Goal: Use online tool/utility: Utilize a website feature to perform a specific function

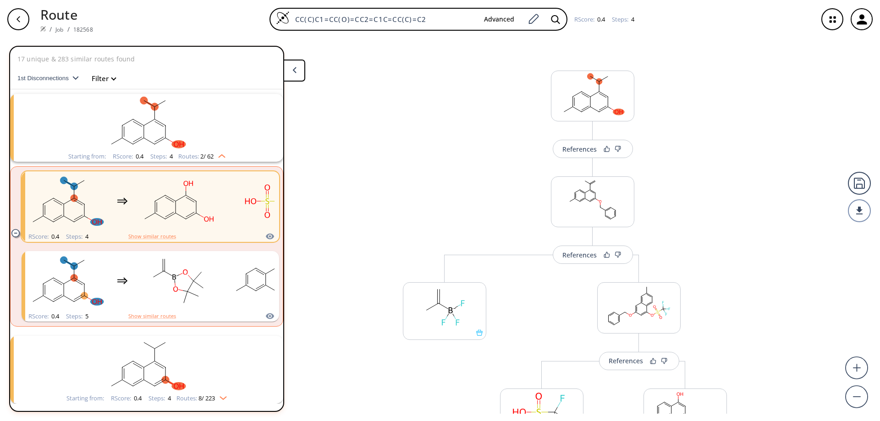
scroll to position [21, 0]
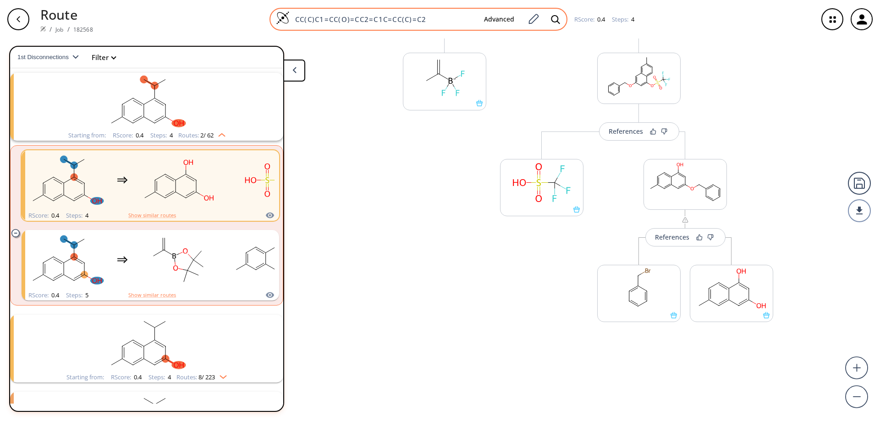
click at [283, 19] on img at bounding box center [283, 18] width 14 height 14
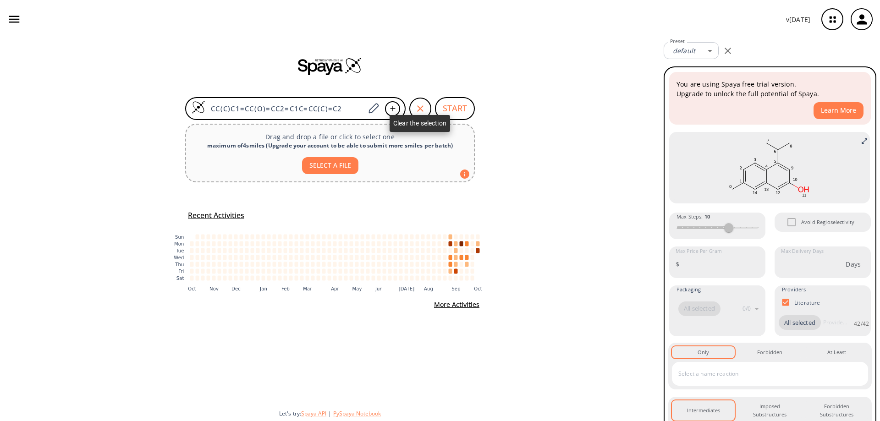
click at [424, 109] on icon "button" at bounding box center [420, 108] width 11 height 11
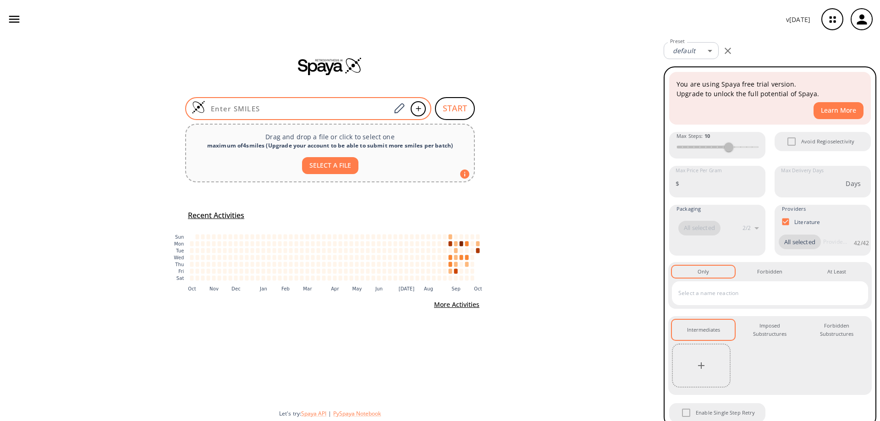
click at [288, 108] on input at bounding box center [297, 108] width 185 height 9
paste input "OC1=CC(OCC2=CC=CC=C2)=CC3=C1C=CC(C)=C3"
type input "OC1=CC(OCC2=CC=CC=C2)=CC3=C1C=CC(C)=C3"
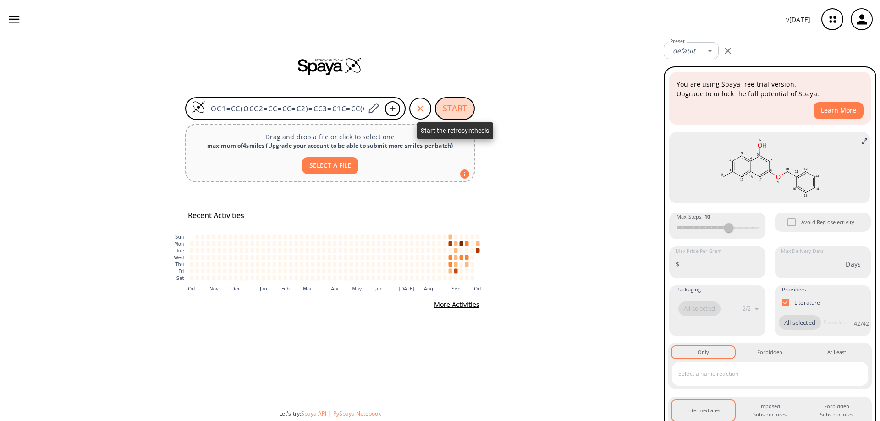
click at [458, 112] on button "START" at bounding box center [455, 108] width 40 height 23
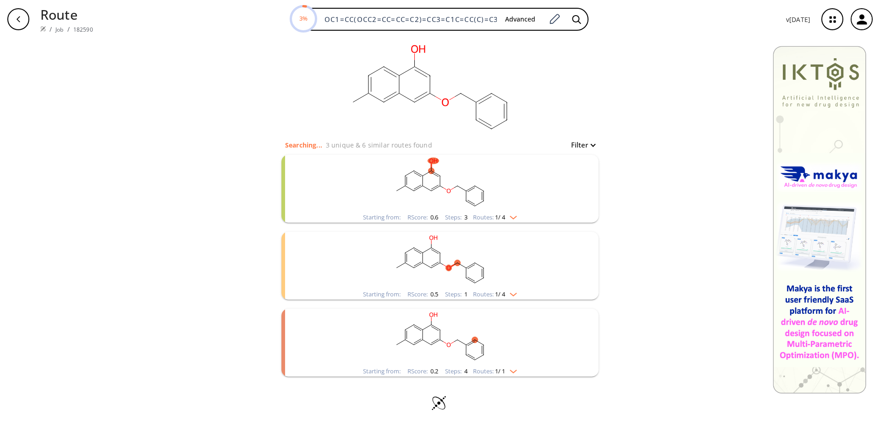
click at [425, 185] on rect "clusters" at bounding box center [440, 183] width 238 height 57
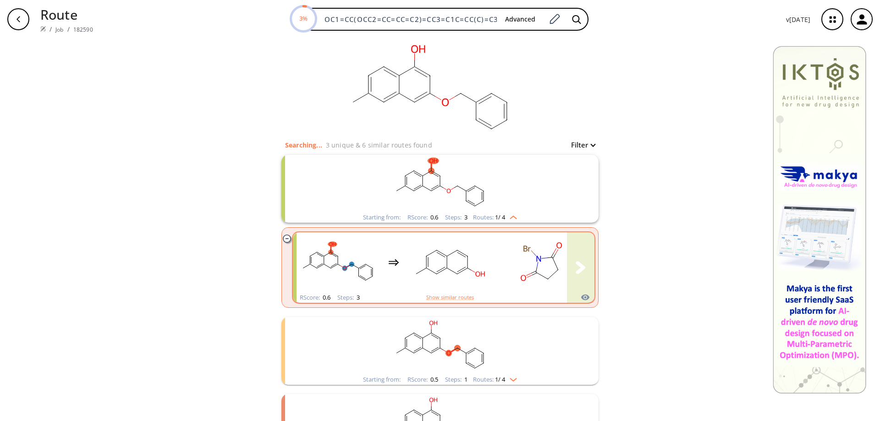
click at [457, 269] on rect "clusters" at bounding box center [449, 262] width 82 height 57
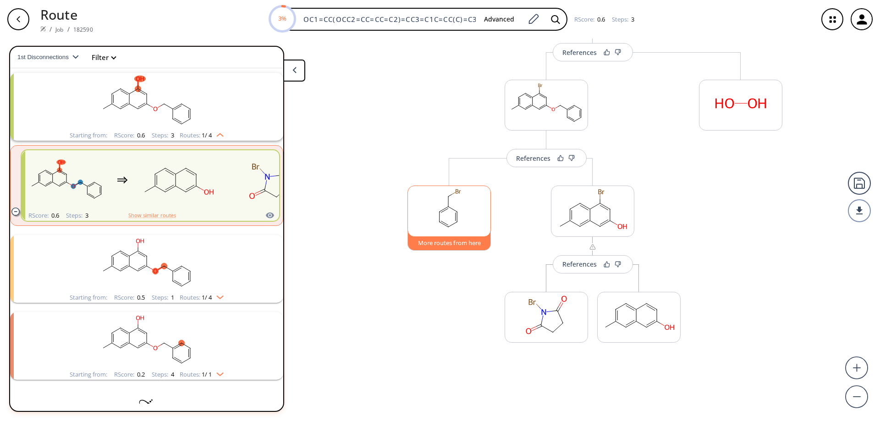
scroll to position [99, 0]
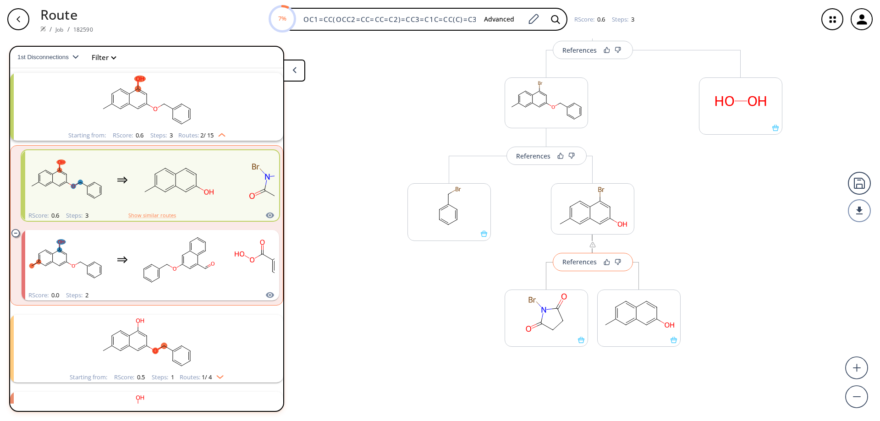
click at [582, 267] on button "References" at bounding box center [592, 262] width 80 height 18
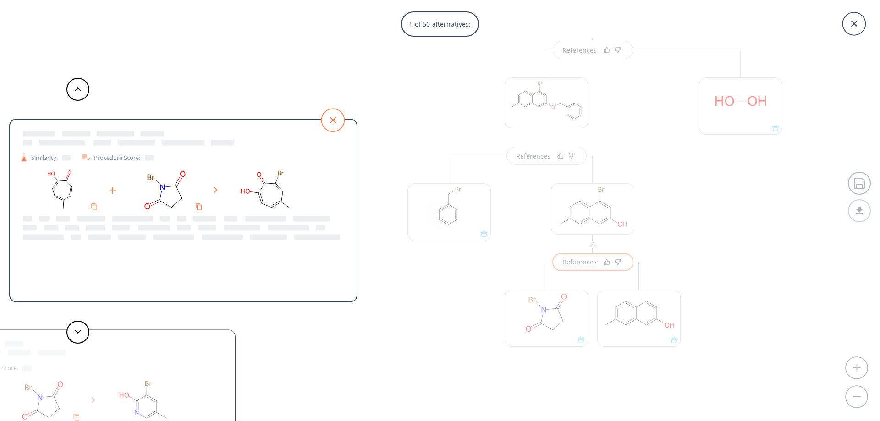
click at [337, 120] on icon at bounding box center [332, 120] width 23 height 23
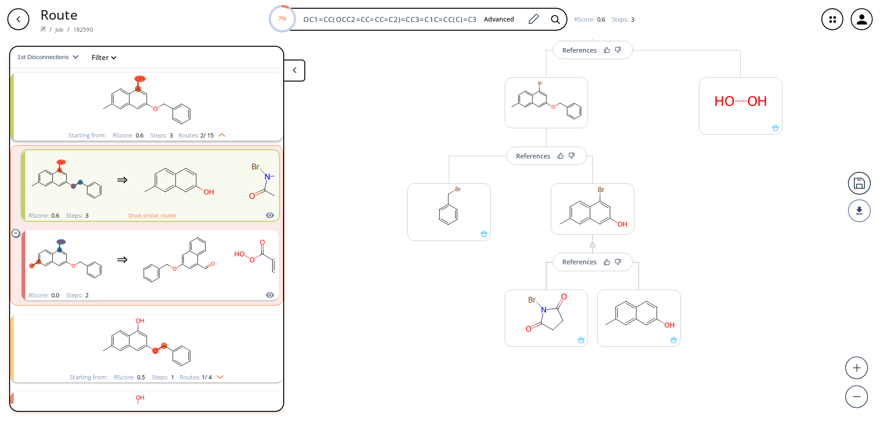
click at [23, 18] on div "button" at bounding box center [18, 19] width 22 height 22
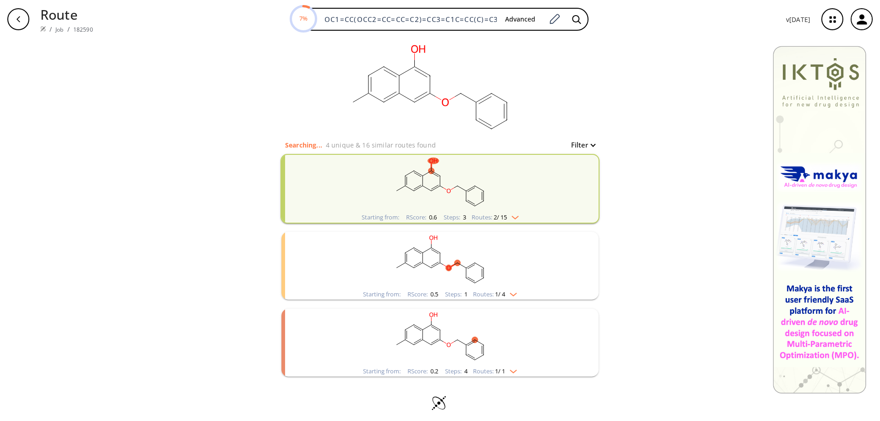
click at [440, 260] on icon "clusters" at bounding box center [440, 258] width 0 height 10
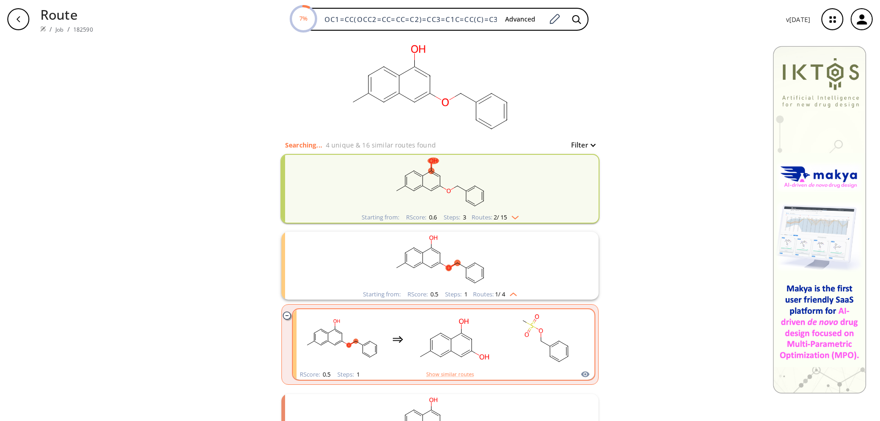
click at [454, 348] on rect "clusters" at bounding box center [453, 339] width 82 height 57
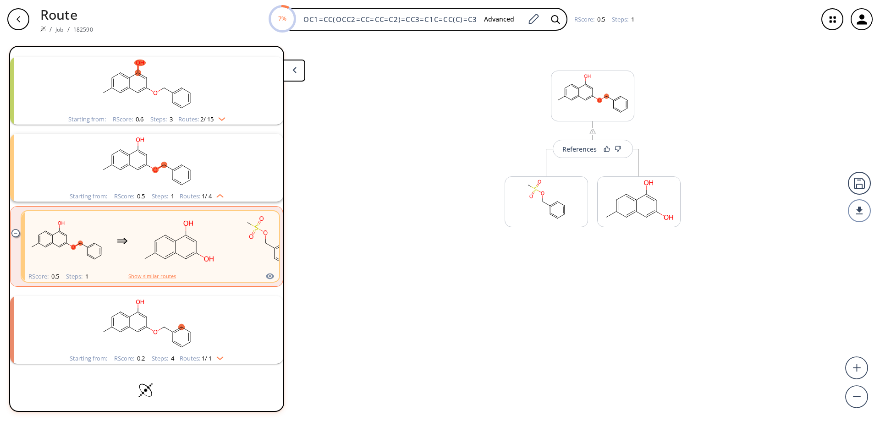
scroll to position [38, 0]
click at [675, 228] on icon at bounding box center [673, 227] width 6 height 6
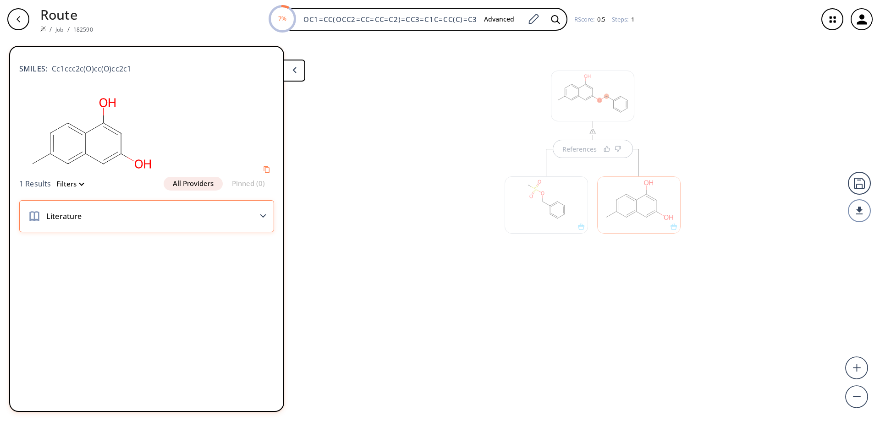
click at [258, 213] on div "Literature" at bounding box center [146, 216] width 255 height 32
click at [57, 215] on span "Literature" at bounding box center [62, 216] width 40 height 11
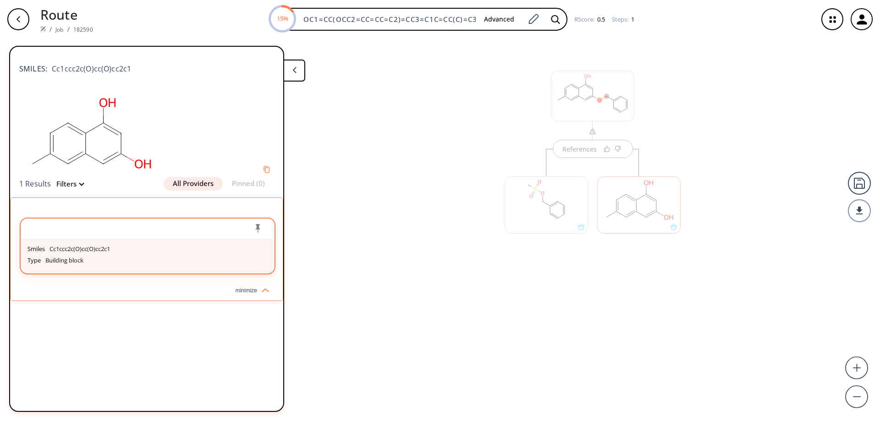
click at [69, 258] on p "Building block" at bounding box center [64, 260] width 38 height 7
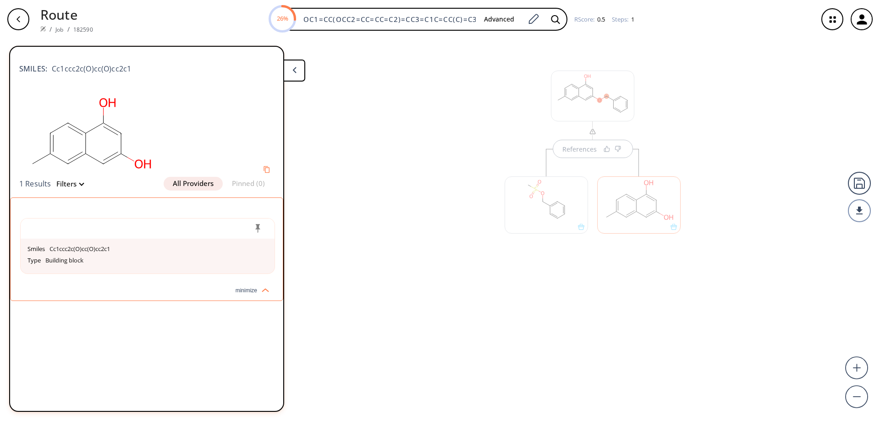
click at [298, 73] on button at bounding box center [294, 71] width 22 height 22
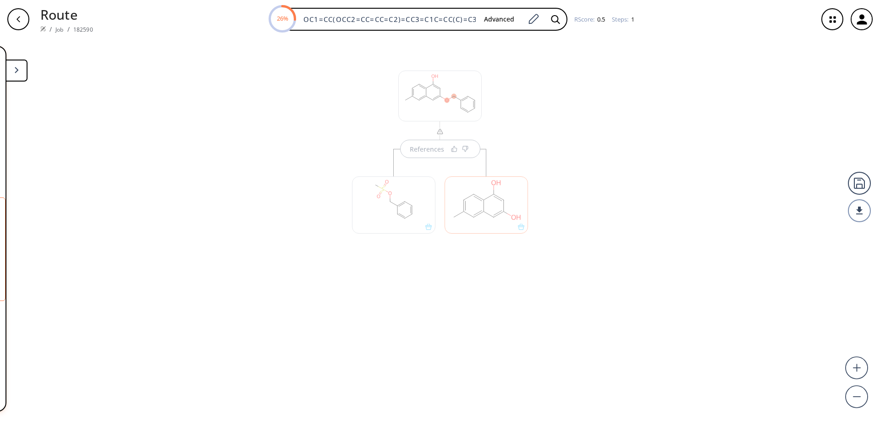
click at [22, 20] on icon "button" at bounding box center [18, 19] width 7 height 7
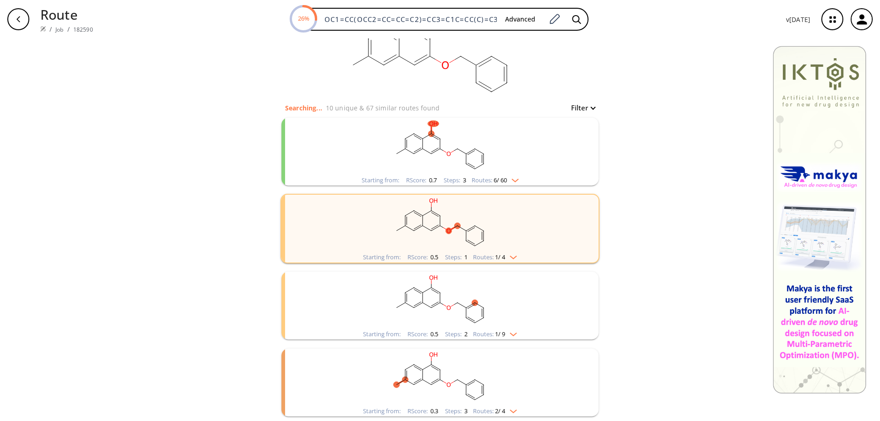
scroll to position [83, 0]
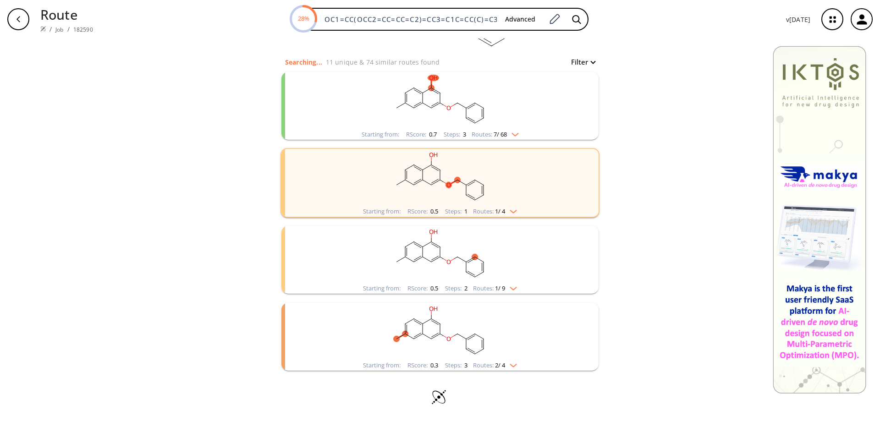
click at [421, 257] on ellipse "clusters" at bounding box center [422, 257] width 6 height 6
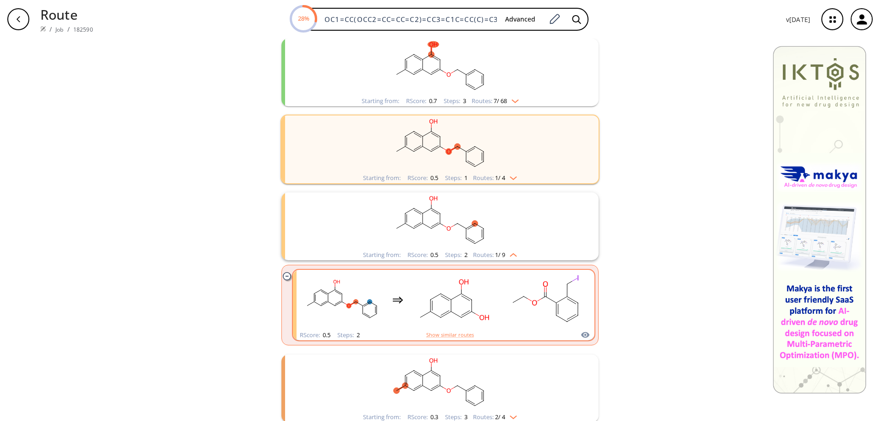
scroll to position [168, 0]
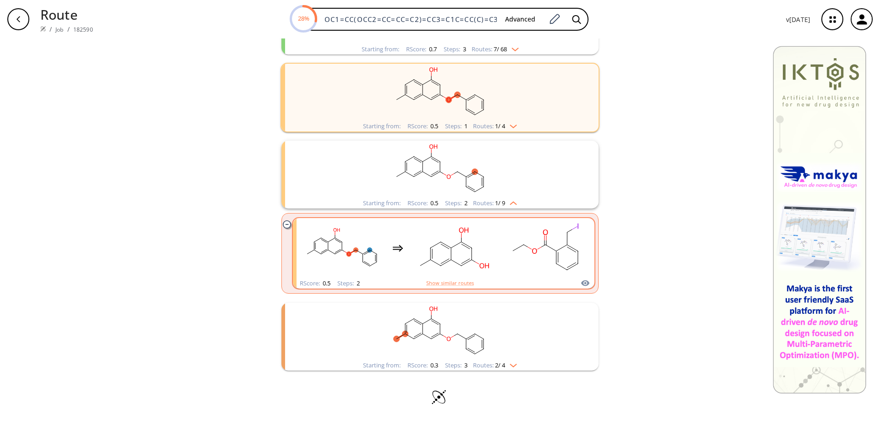
click at [504, 253] on rect "clusters" at bounding box center [545, 247] width 82 height 57
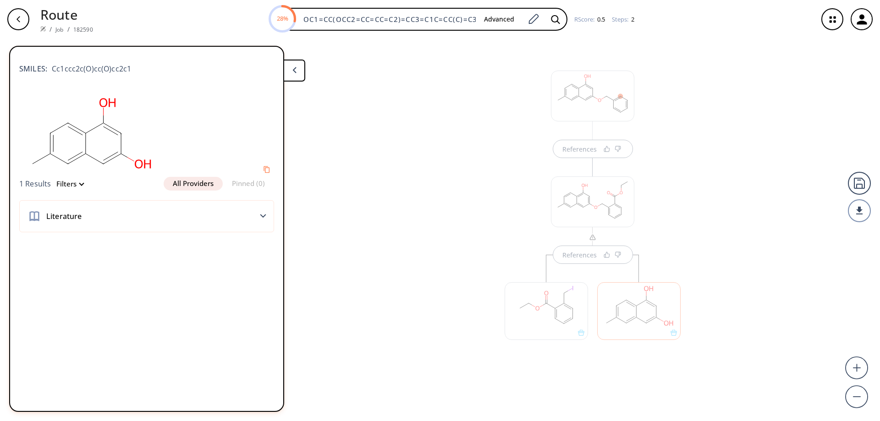
click at [21, 17] on icon "button" at bounding box center [18, 19] width 7 height 7
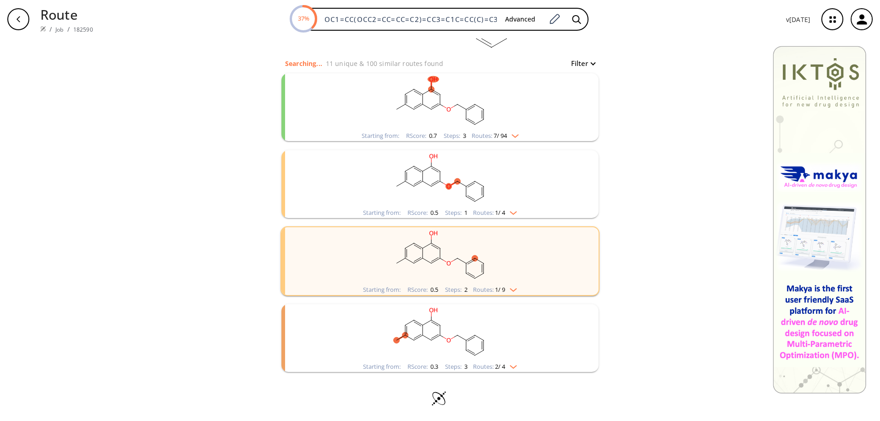
scroll to position [83, 0]
click at [426, 329] on rect "clusters" at bounding box center [440, 331] width 238 height 57
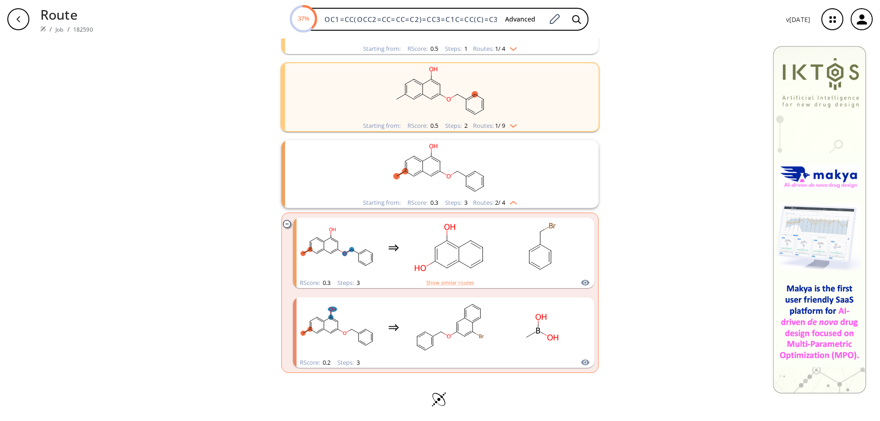
scroll to position [248, 0]
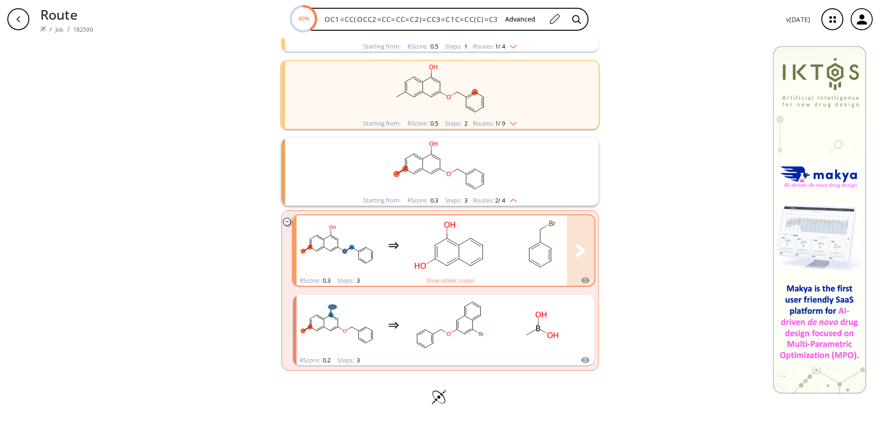
click at [495, 239] on div "clusters" at bounding box center [530, 245] width 469 height 60
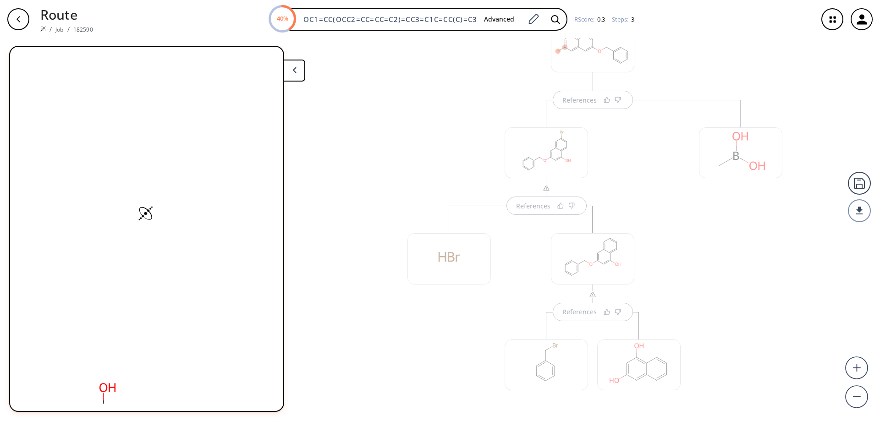
scroll to position [99, 0]
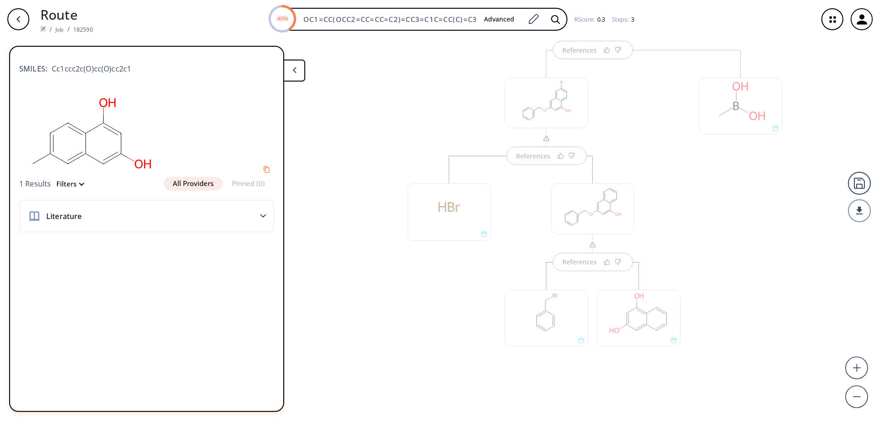
click at [716, 259] on div at bounding box center [740, 226] width 93 height 352
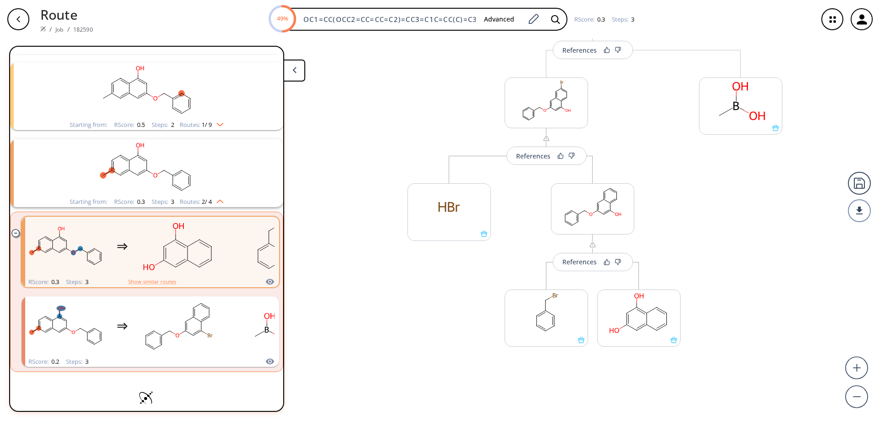
scroll to position [53, 0]
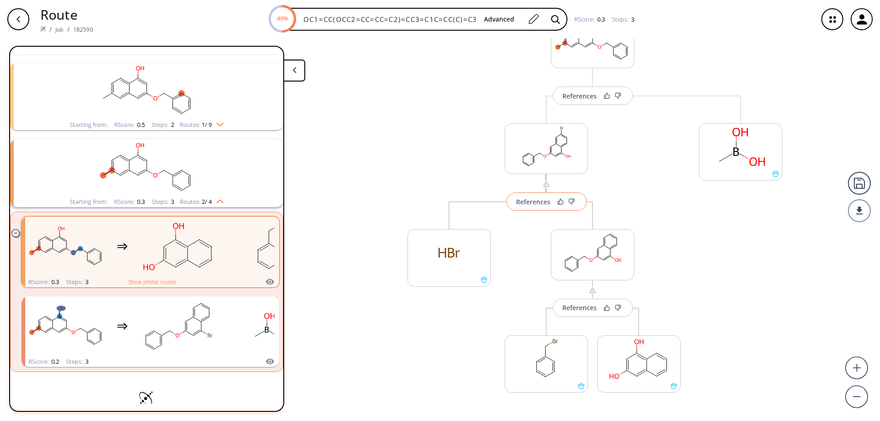
click at [537, 204] on div "References" at bounding box center [533, 202] width 34 height 6
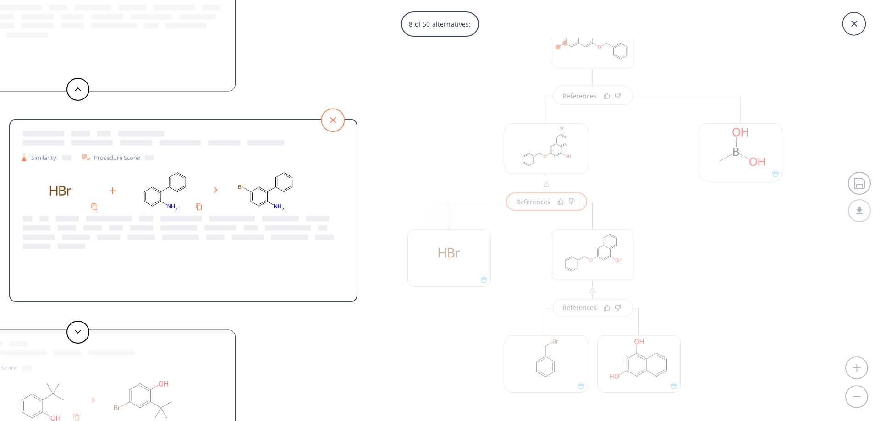
click at [333, 120] on icon at bounding box center [333, 120] width 6 height 6
